Goal: Navigation & Orientation: Find specific page/section

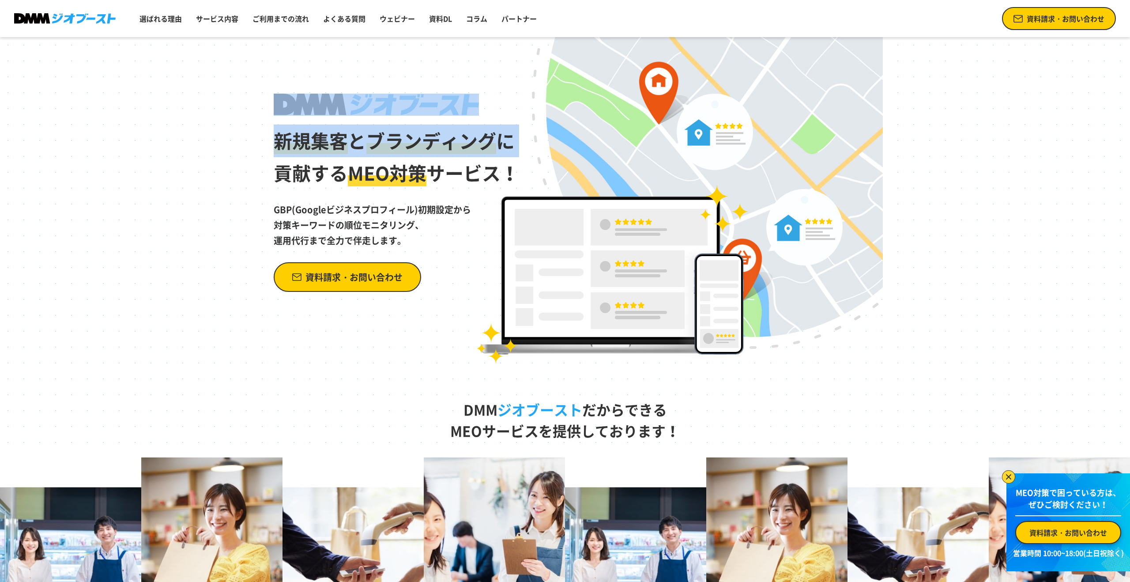
drag, startPoint x: 217, startPoint y: 78, endPoint x: 217, endPoint y: 177, distance: 98.9
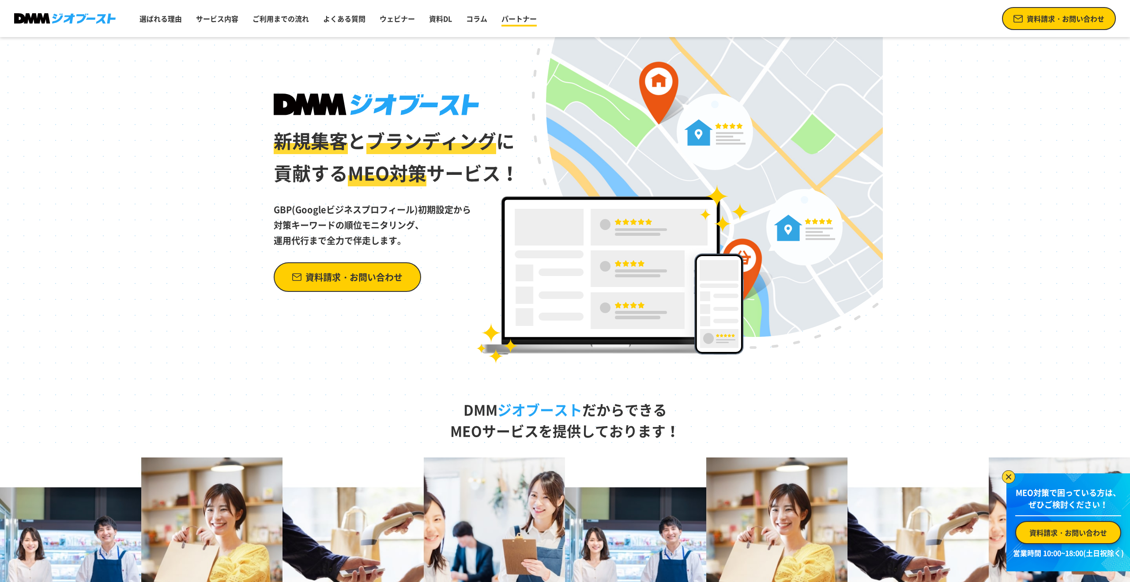
click at [511, 23] on link "パートナー" at bounding box center [519, 19] width 42 height 18
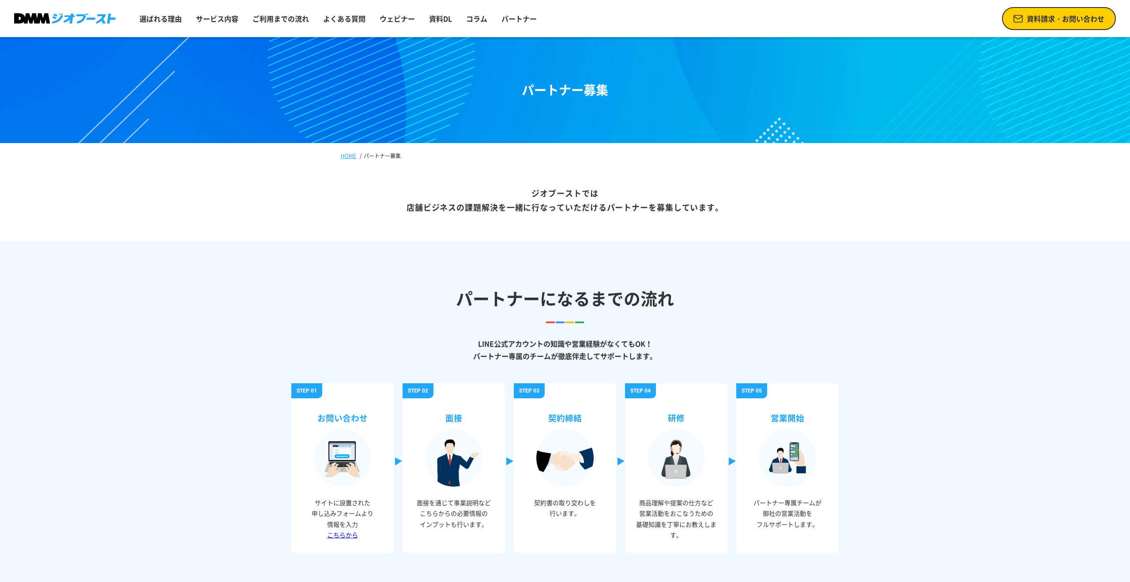
click at [75, 21] on img at bounding box center [65, 18] width 102 height 11
